Goal: Information Seeking & Learning: Learn about a topic

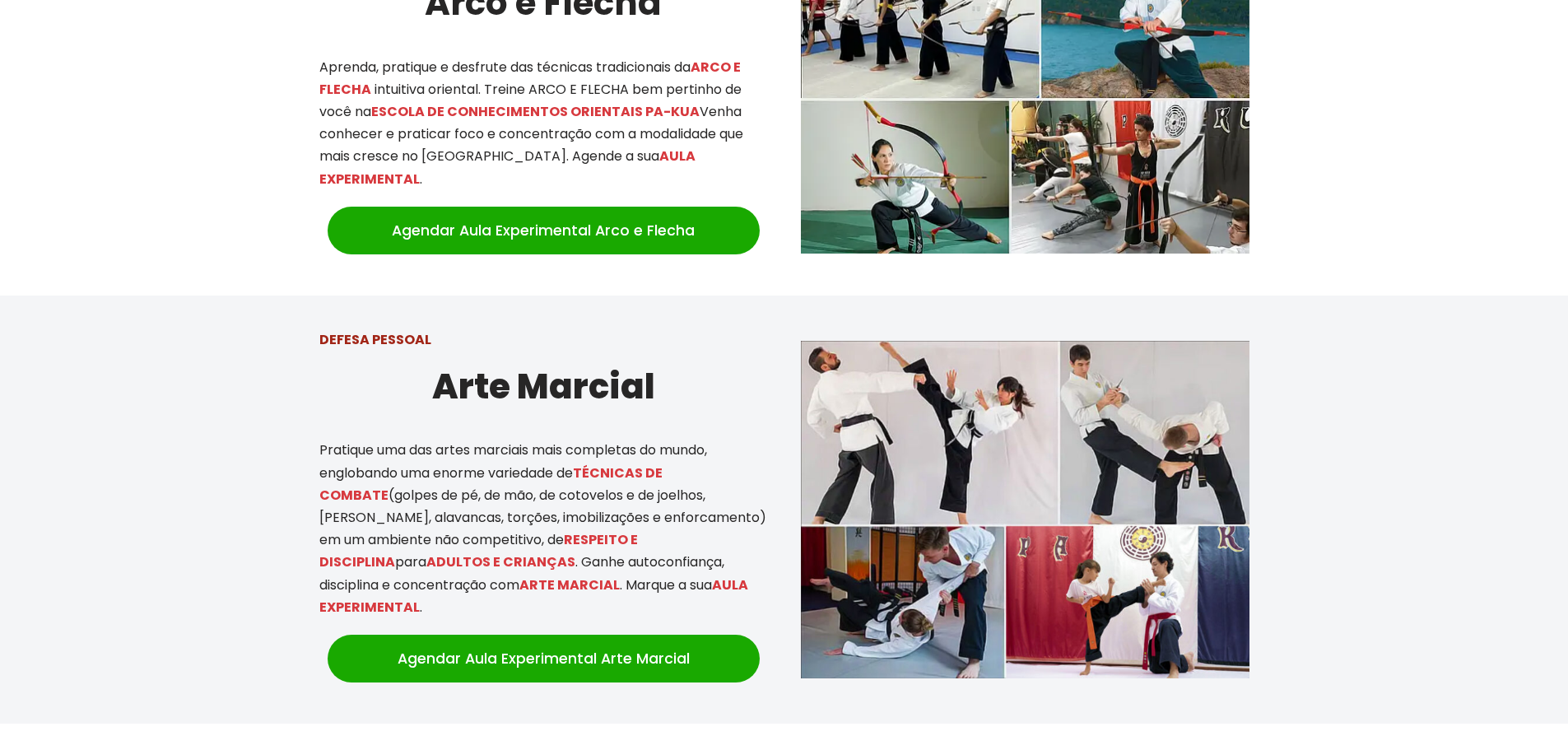
scroll to position [741, 0]
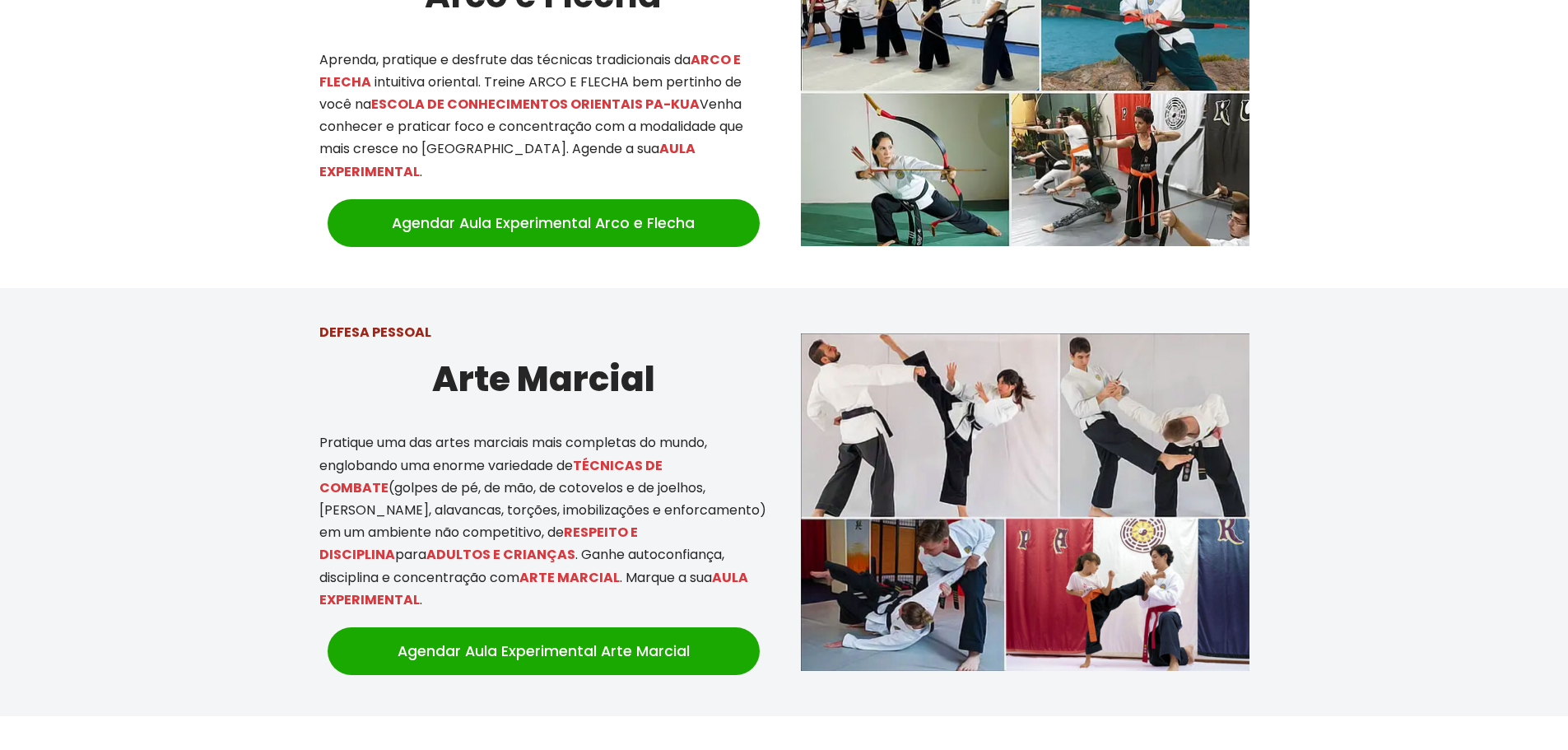
click at [532, 385] on h2 "Arte Marcial" at bounding box center [544, 378] width 449 height 55
copy div "Arte Marcial"
click at [633, 456] on mark "TÉCNICAS DE COMBATE" at bounding box center [491, 476] width 343 height 41
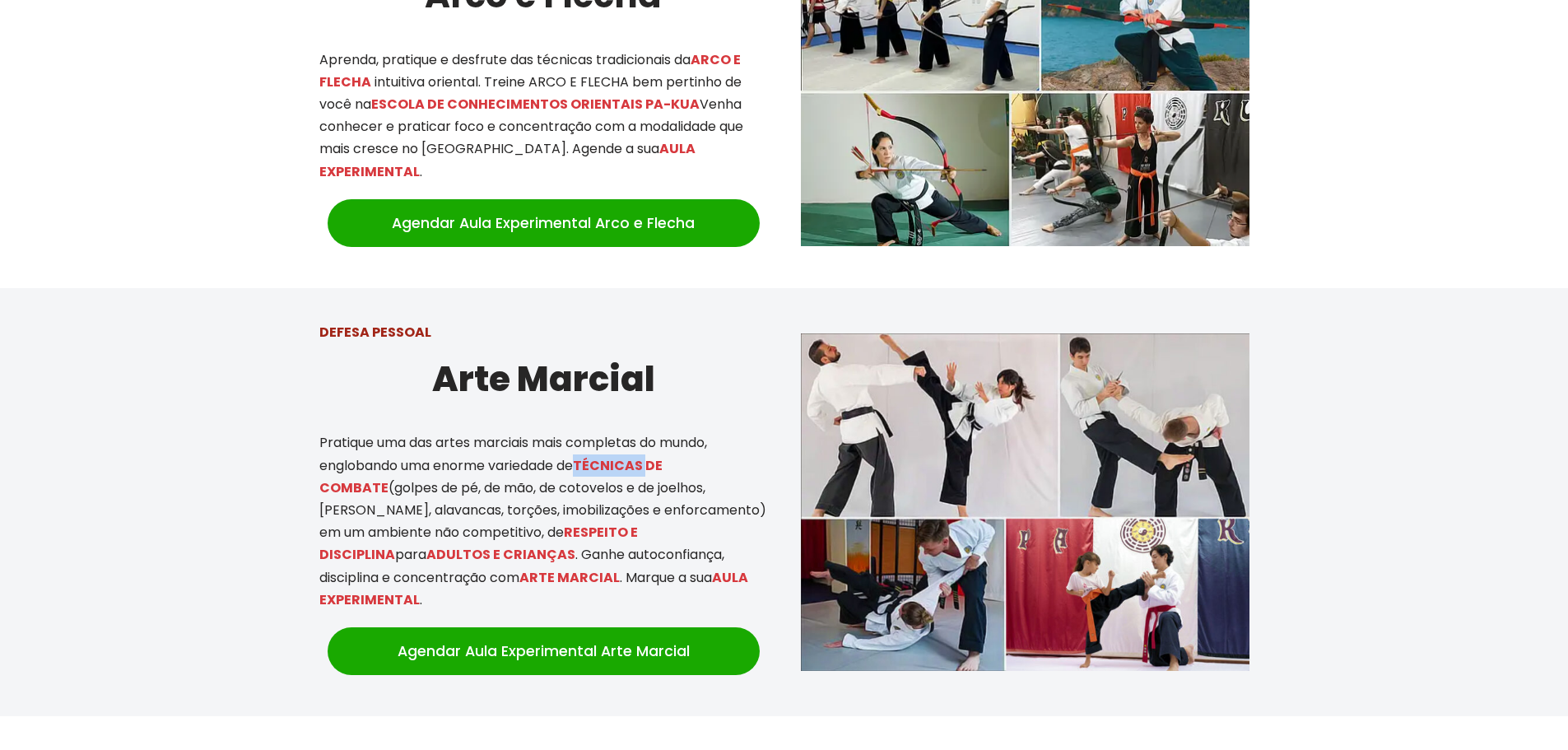
click at [633, 456] on mark "TÉCNICAS DE COMBATE" at bounding box center [491, 476] width 343 height 41
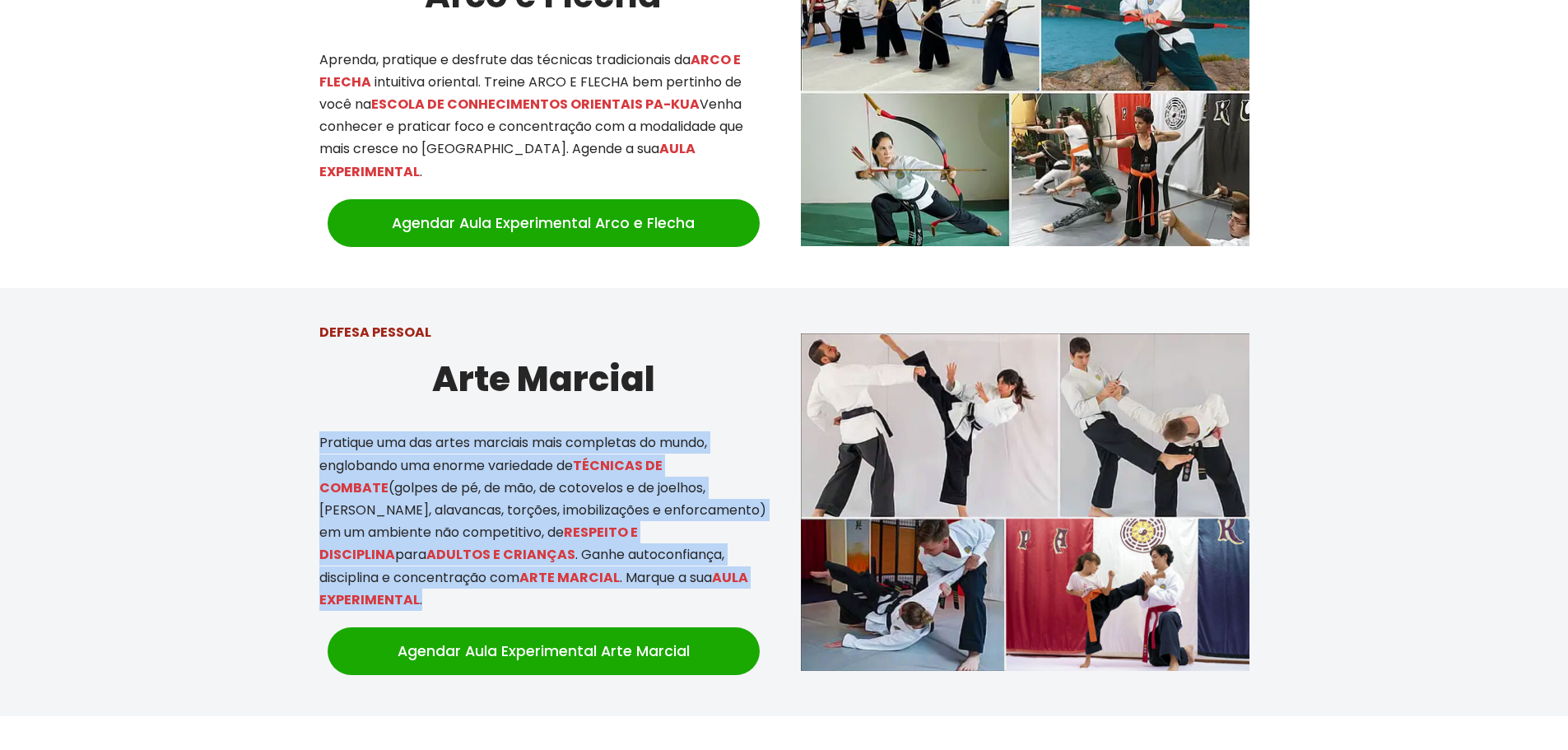
click at [633, 456] on mark "TÉCNICAS DE COMBATE" at bounding box center [491, 476] width 343 height 41
click at [639, 483] on p "Pratique uma das artes marciais mais completas do mundo, englobando uma enorme …" at bounding box center [544, 521] width 449 height 180
drag, startPoint x: 454, startPoint y: 426, endPoint x: 599, endPoint y: 576, distance: 208.6
click at [599, 576] on p "Pratique uma das artes marciais mais completas do mundo, englobando uma enorme …" at bounding box center [544, 521] width 449 height 180
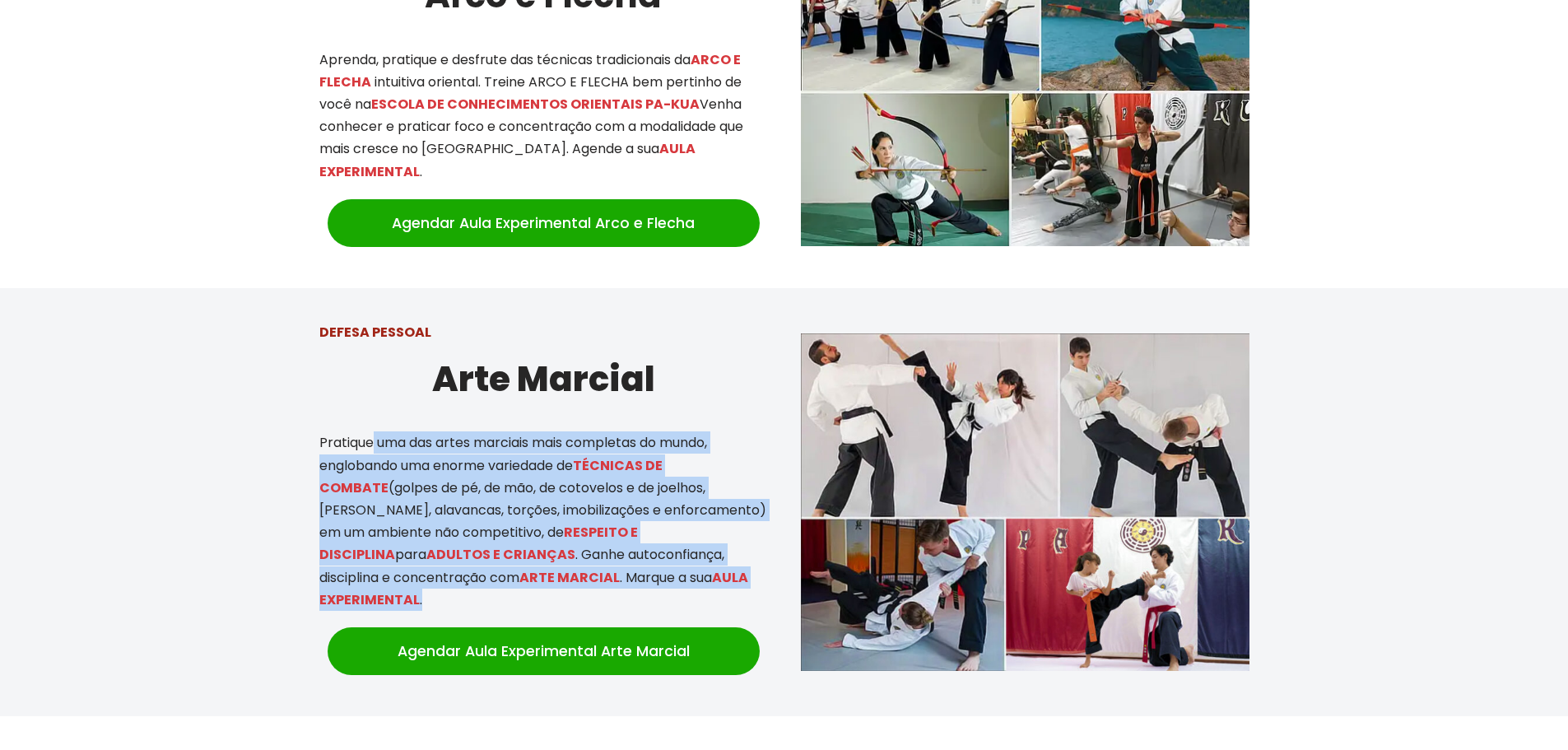
drag, startPoint x: 610, startPoint y: 576, endPoint x: 374, endPoint y: 422, distance: 281.8
click at [374, 431] on p "Pratique uma das artes marciais mais completas do mundo, englobando uma enorme …" at bounding box center [544, 521] width 449 height 180
click at [621, 463] on p "Pratique uma das artes marciais mais completas do mundo, englobando uma enorme …" at bounding box center [544, 521] width 449 height 180
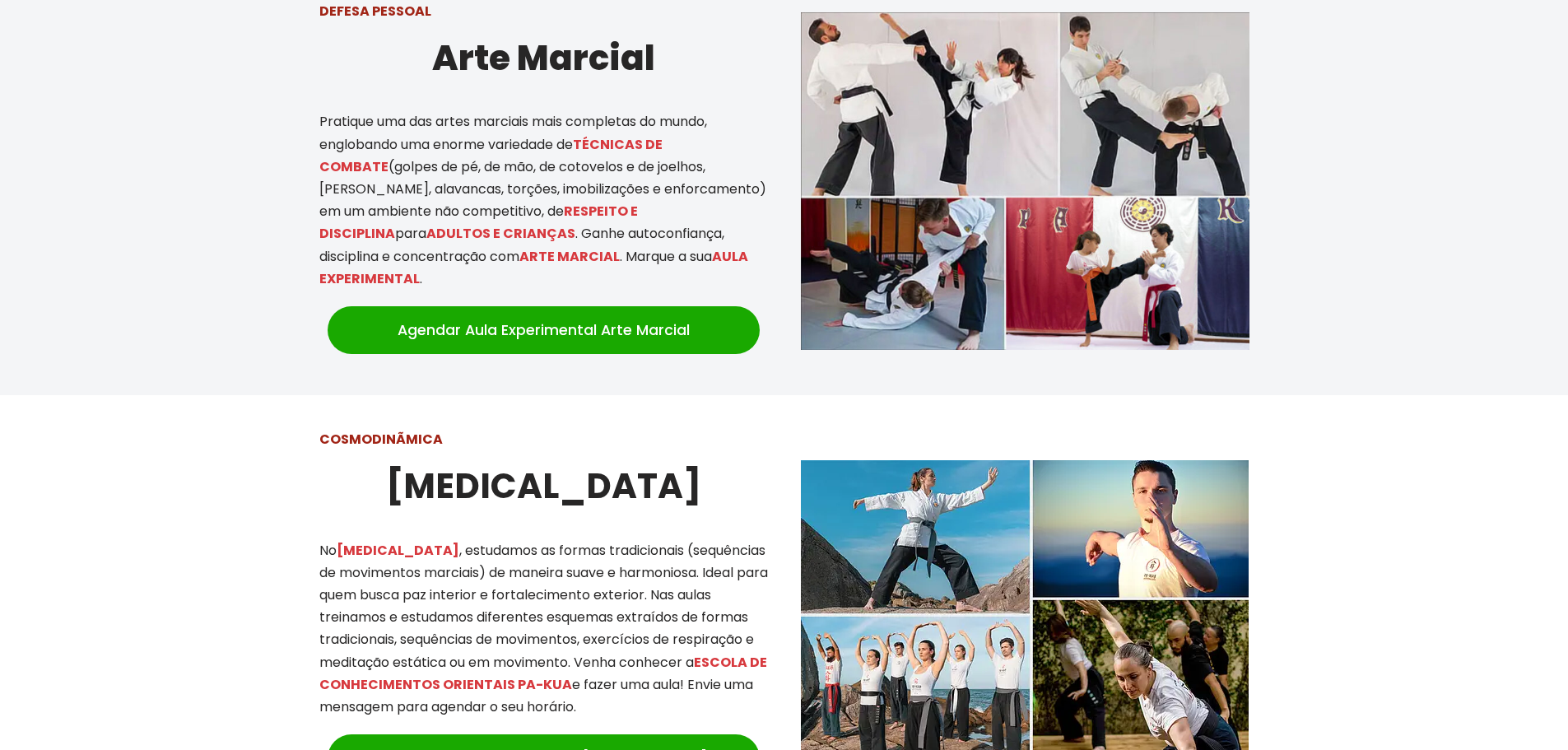
scroll to position [1070, 0]
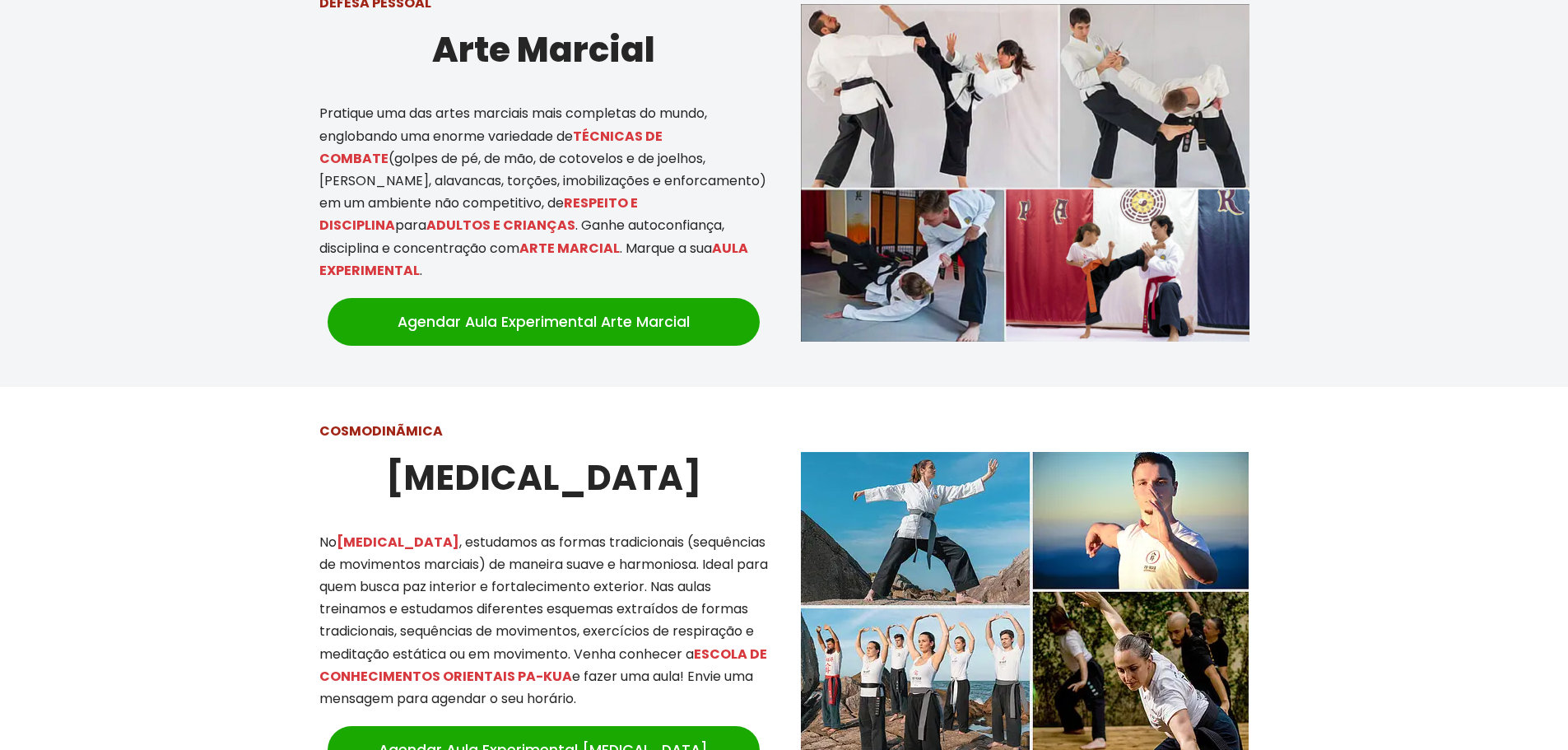
drag, startPoint x: 492, startPoint y: 459, endPoint x: 685, endPoint y: 684, distance: 296.4
click at [685, 684] on div "COSMODINÃMICA [MEDICAL_DATA] No [MEDICAL_DATA] , estudamos as formas tradiciona…" at bounding box center [544, 600] width 482 height 395
click at [685, 684] on p "No [MEDICAL_DATA] , estudamos as formas tradicionais (sequências de movimentos …" at bounding box center [544, 620] width 449 height 180
drag, startPoint x: 700, startPoint y: 681, endPoint x: 430, endPoint y: 473, distance: 340.8
click at [430, 473] on div "COSMODINÃMICA [MEDICAL_DATA] No [MEDICAL_DATA] , estudamos as formas tradiciona…" at bounding box center [544, 600] width 482 height 395
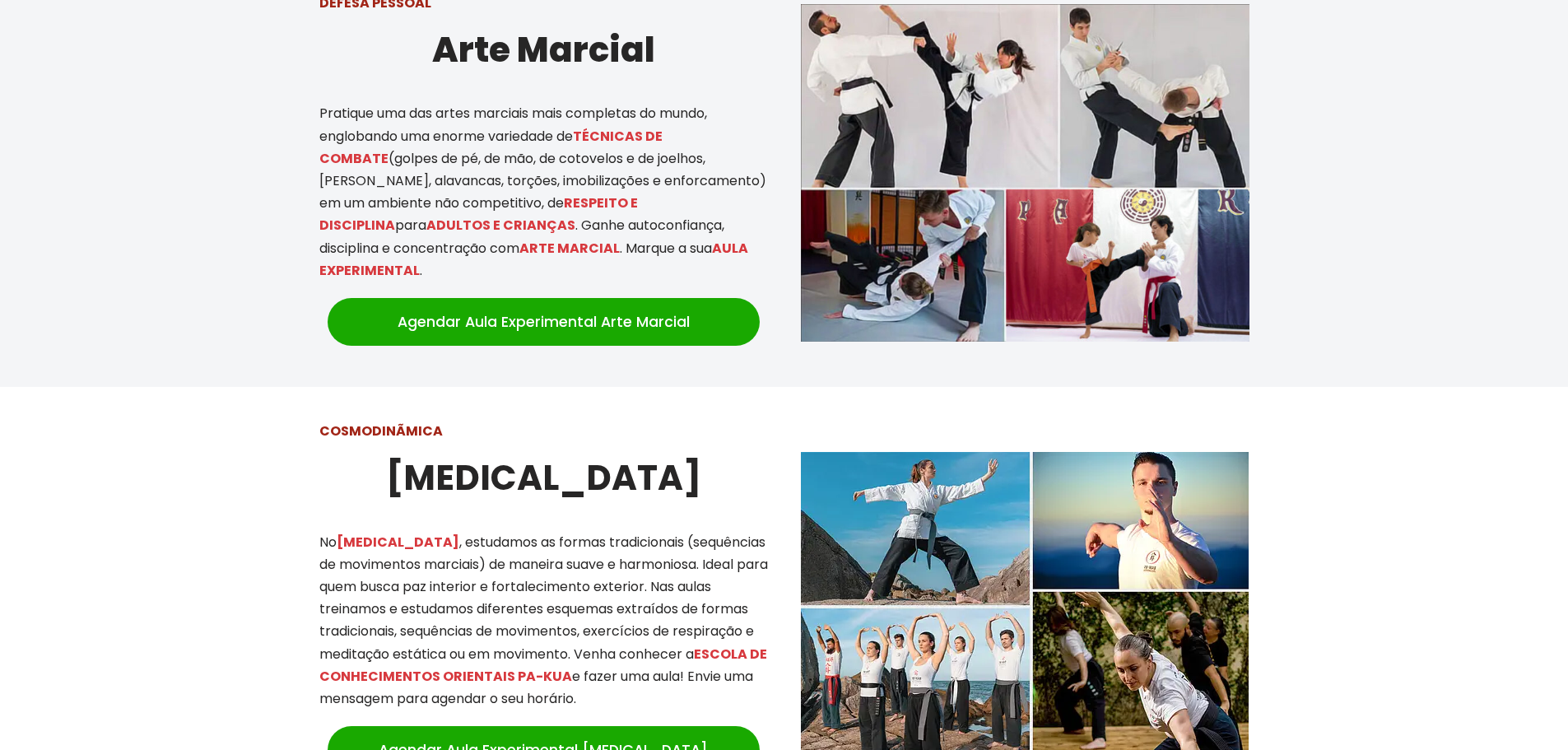
click at [430, 473] on h2 "[MEDICAL_DATA]" at bounding box center [544, 477] width 449 height 55
drag, startPoint x: 650, startPoint y: 562, endPoint x: 720, endPoint y: 670, distance: 128.7
click at [720, 670] on div "COSMODINÃMICA [MEDICAL_DATA] No [MEDICAL_DATA] , estudamos as formas tradiciona…" at bounding box center [544, 600] width 482 height 395
click at [720, 670] on p "No [MEDICAL_DATA] , estudamos as formas tradicionais (sequências de movimentos …" at bounding box center [544, 620] width 449 height 180
drag, startPoint x: 504, startPoint y: 514, endPoint x: 671, endPoint y: 681, distance: 236.2
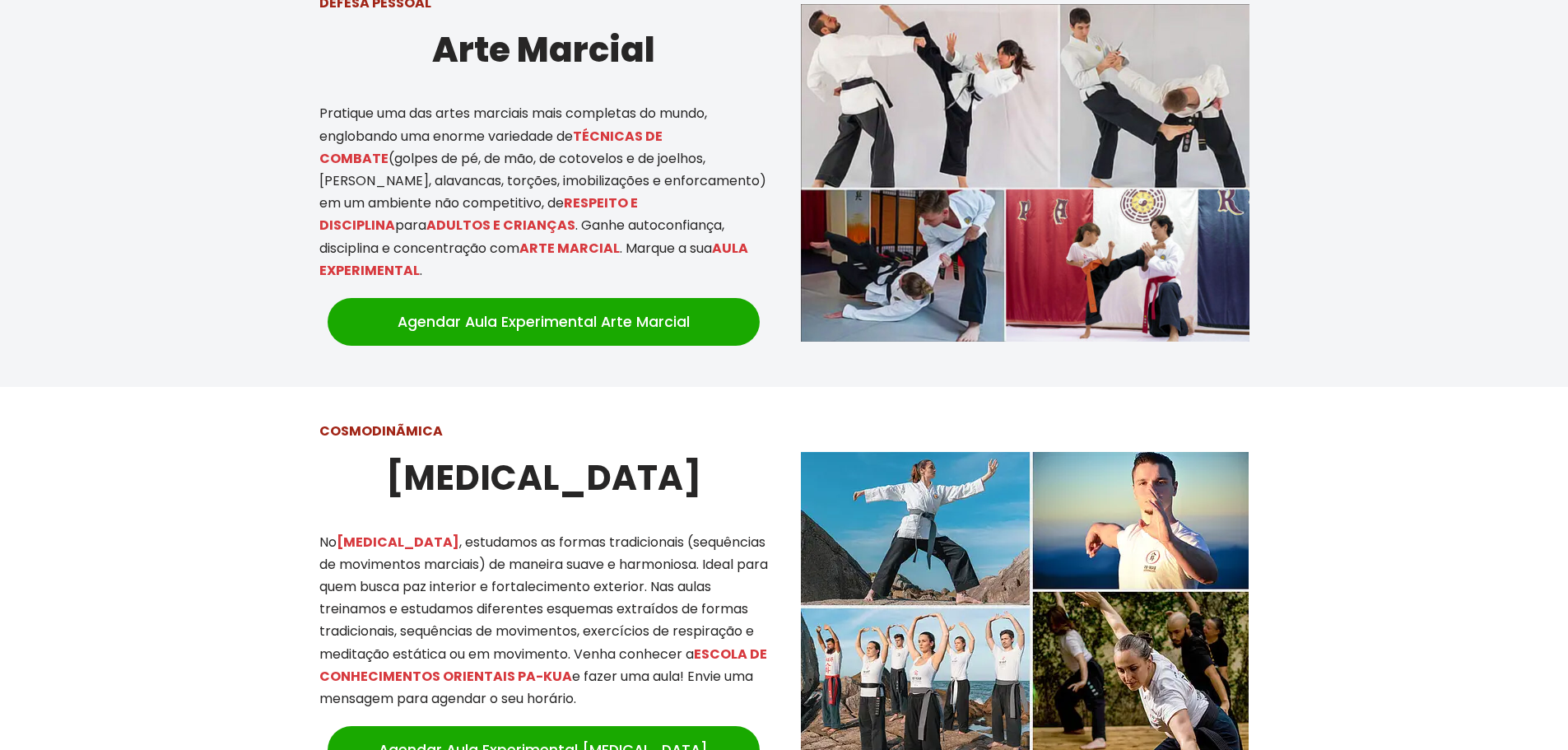
click at [671, 681] on div "COSMODINÃMICA [MEDICAL_DATA] No [MEDICAL_DATA] , estudamos as formas tradiciona…" at bounding box center [544, 600] width 482 height 395
click at [671, 681] on p "No [MEDICAL_DATA] , estudamos as formas tradicionais (sequências de movimentos …" at bounding box center [544, 620] width 449 height 180
drag, startPoint x: 692, startPoint y: 676, endPoint x: 340, endPoint y: 543, distance: 376.3
click at [340, 543] on p "No [MEDICAL_DATA] , estudamos as formas tradicionais (sequências de movimentos …" at bounding box center [544, 620] width 449 height 180
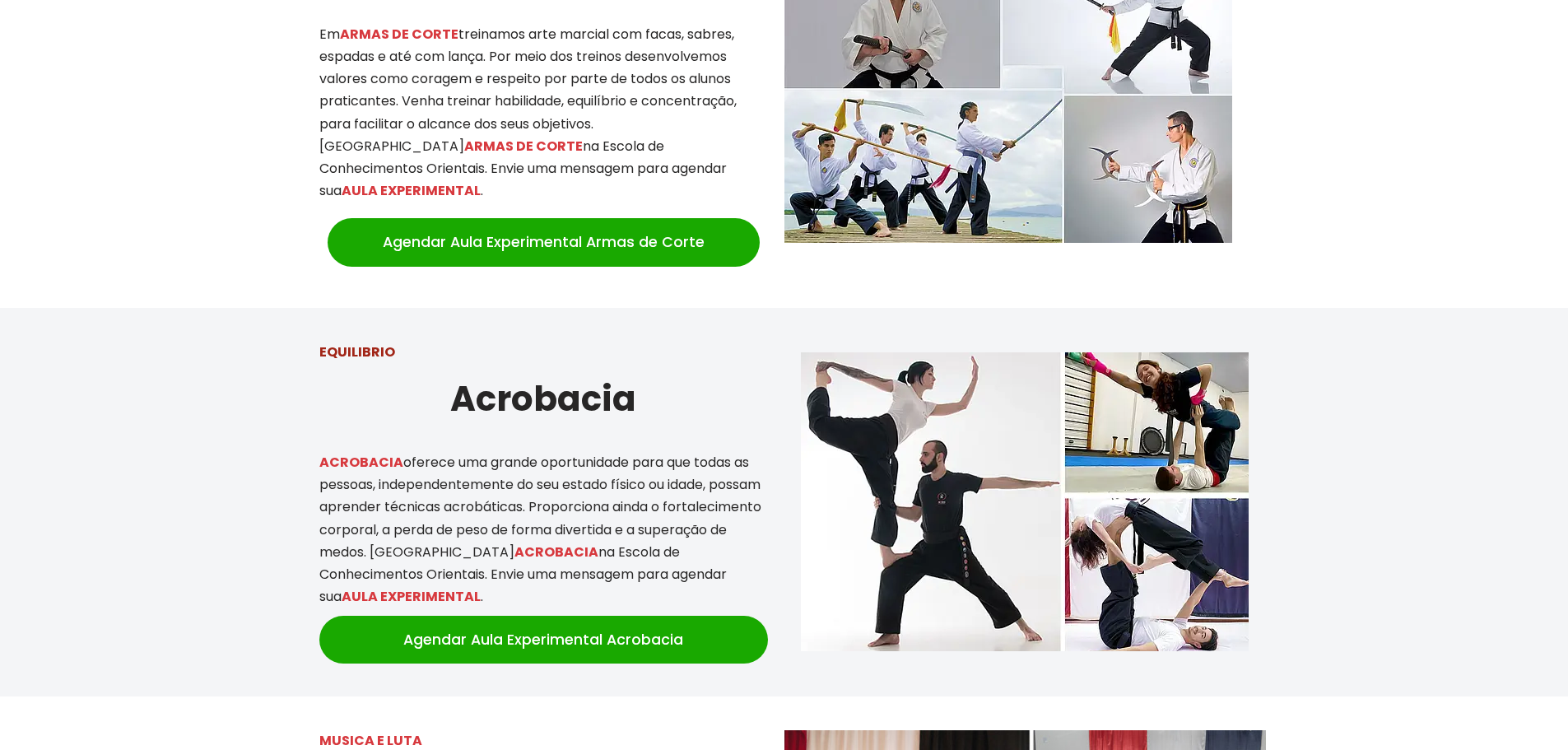
scroll to position [2551, 0]
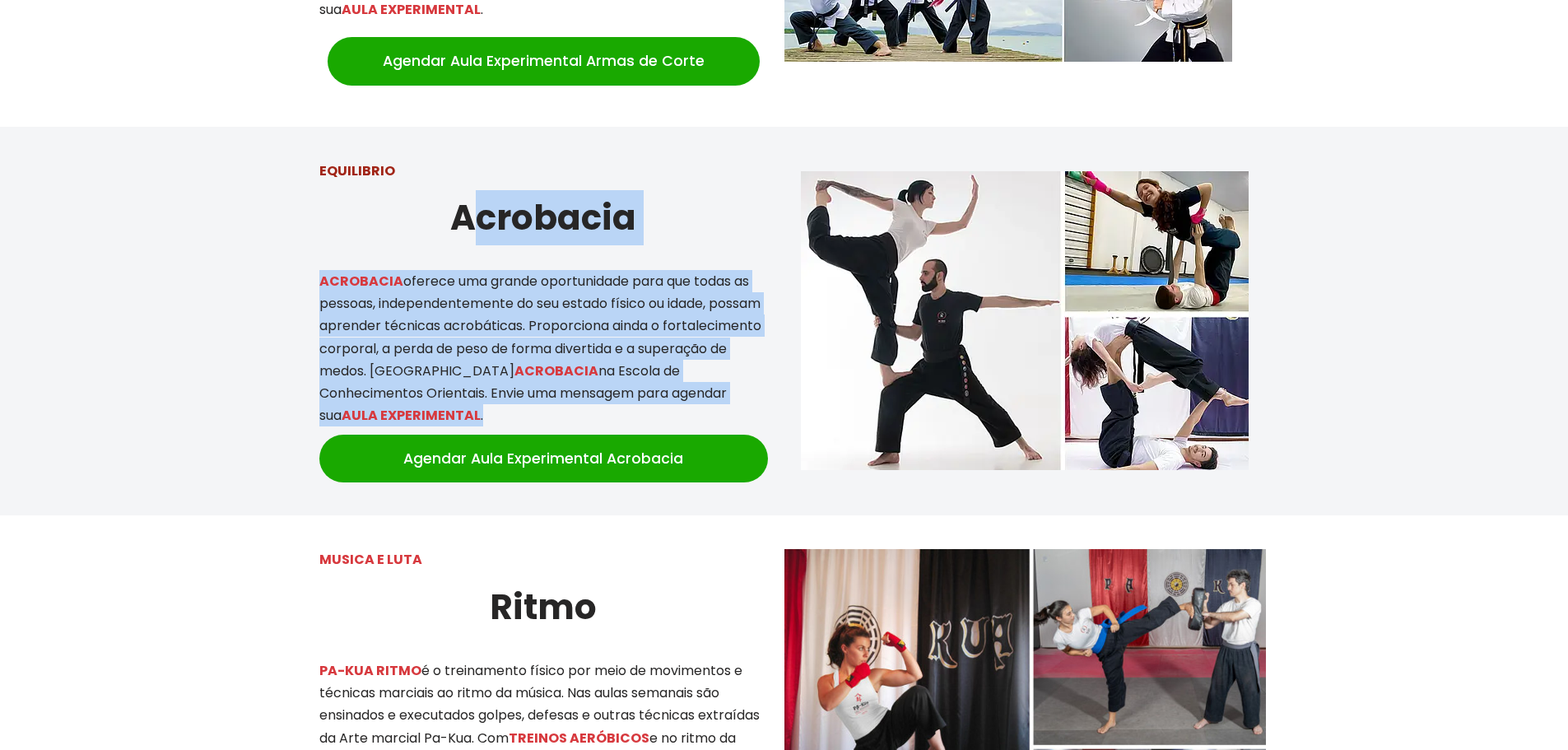
drag, startPoint x: 486, startPoint y: 172, endPoint x: 590, endPoint y: 369, distance: 222.8
click at [590, 369] on div "EQUILIBRIO [GEOGRAPHIC_DATA] ACROBACIA oferece uma grande oportunidade para que…" at bounding box center [544, 321] width 482 height 356
click at [590, 369] on p "ACROBACIA oferece uma grande oportunidade para que todas as pessoas, independen…" at bounding box center [544, 348] width 449 height 157
drag, startPoint x: 617, startPoint y: 369, endPoint x: 448, endPoint y: 167, distance: 263.4
click at [448, 167] on div "EQUILIBRIO [GEOGRAPHIC_DATA] ACROBACIA oferece uma grande oportunidade para que…" at bounding box center [544, 321] width 482 height 356
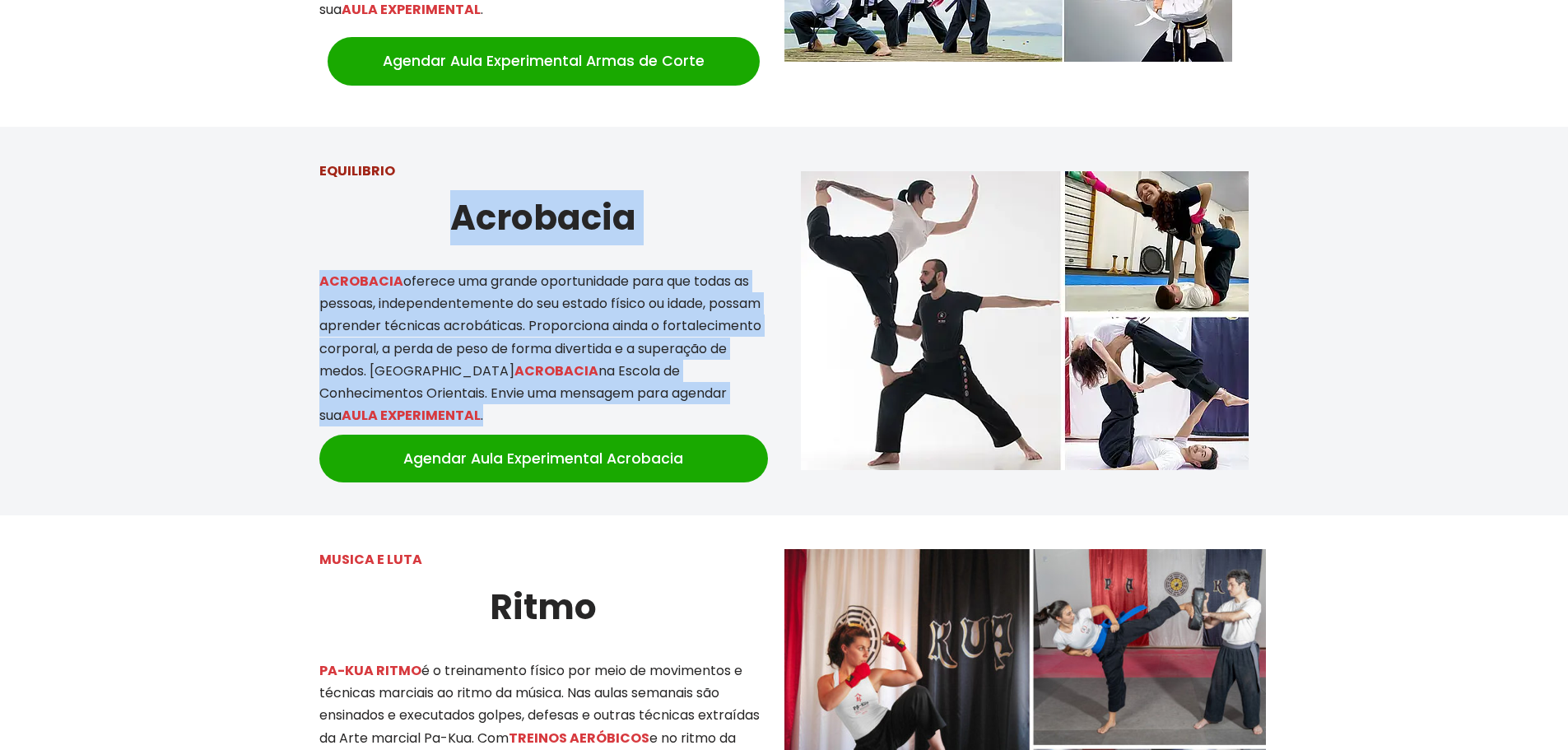
click at [462, 193] on strong "Acrobacia" at bounding box center [543, 217] width 186 height 49
drag, startPoint x: 464, startPoint y: 171, endPoint x: 595, endPoint y: 385, distance: 250.9
click at [595, 385] on div "EQUILIBRIO [GEOGRAPHIC_DATA] ACROBACIA oferece uma grande oportunidade para que…" at bounding box center [544, 321] width 482 height 356
click at [598, 361] on p "ACROBACIA oferece uma grande oportunidade para que todas as pessoas, independen…" at bounding box center [544, 348] width 449 height 157
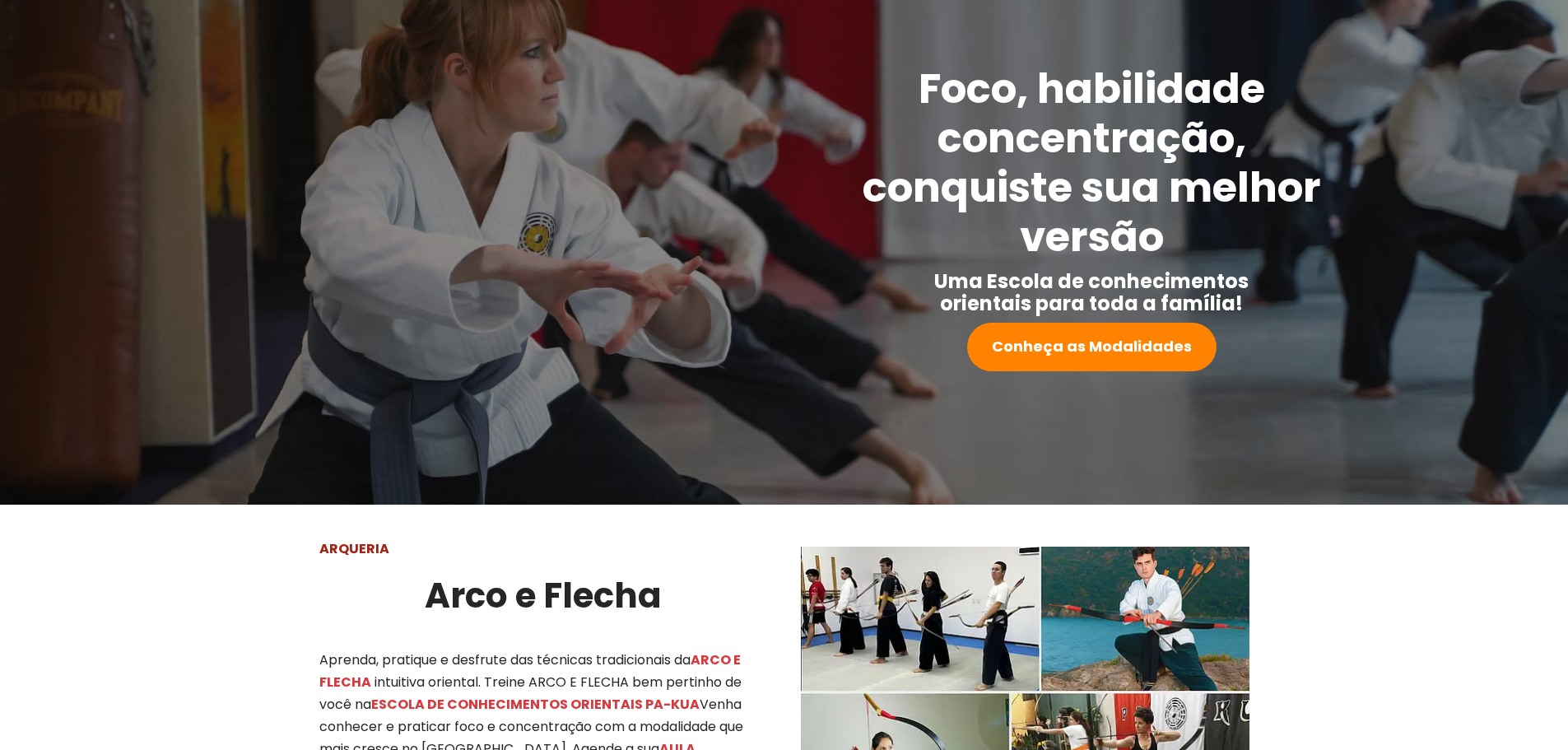
scroll to position [0, 0]
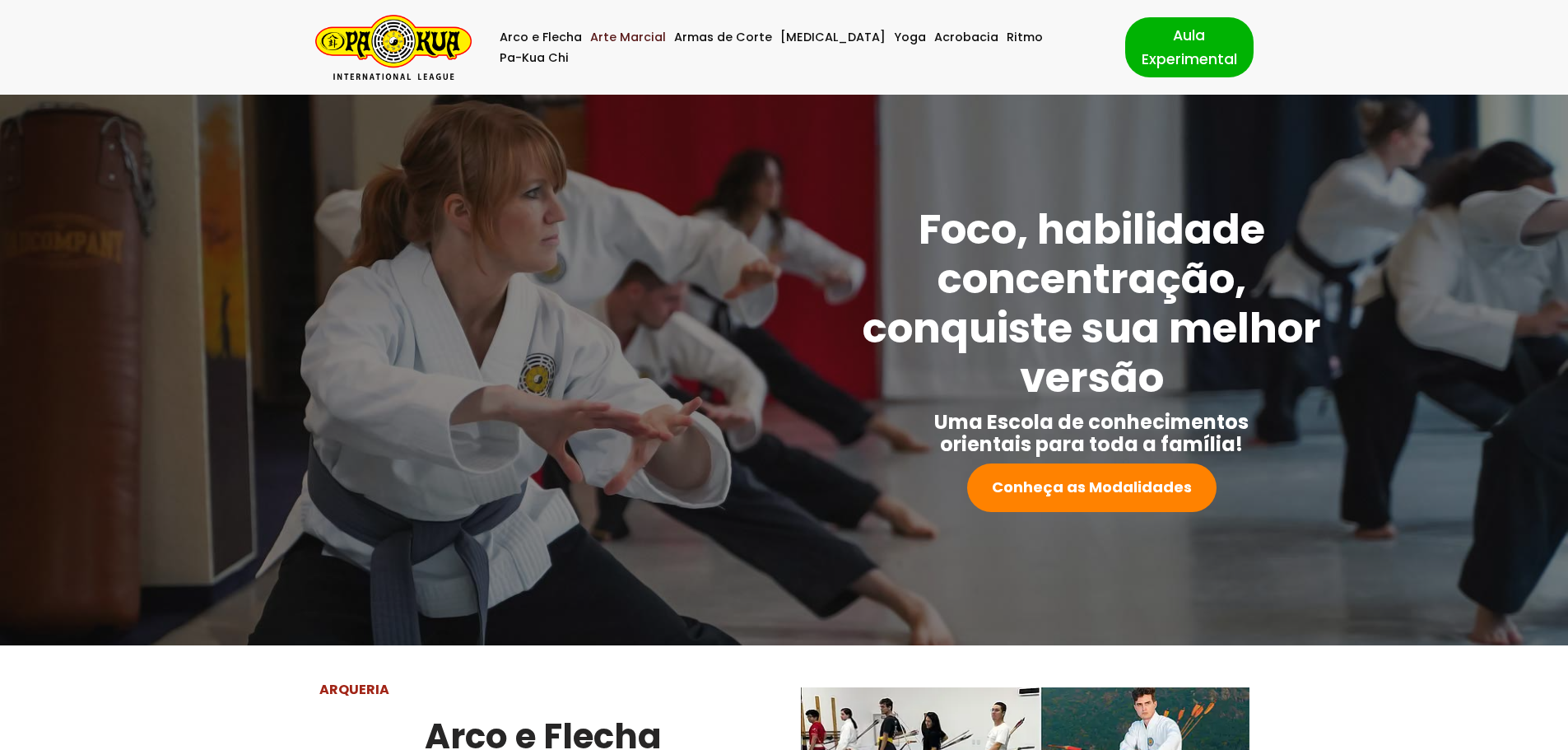
click at [623, 46] on link "Arte Marcial" at bounding box center [628, 37] width 76 height 21
